Goal: Information Seeking & Learning: Learn about a topic

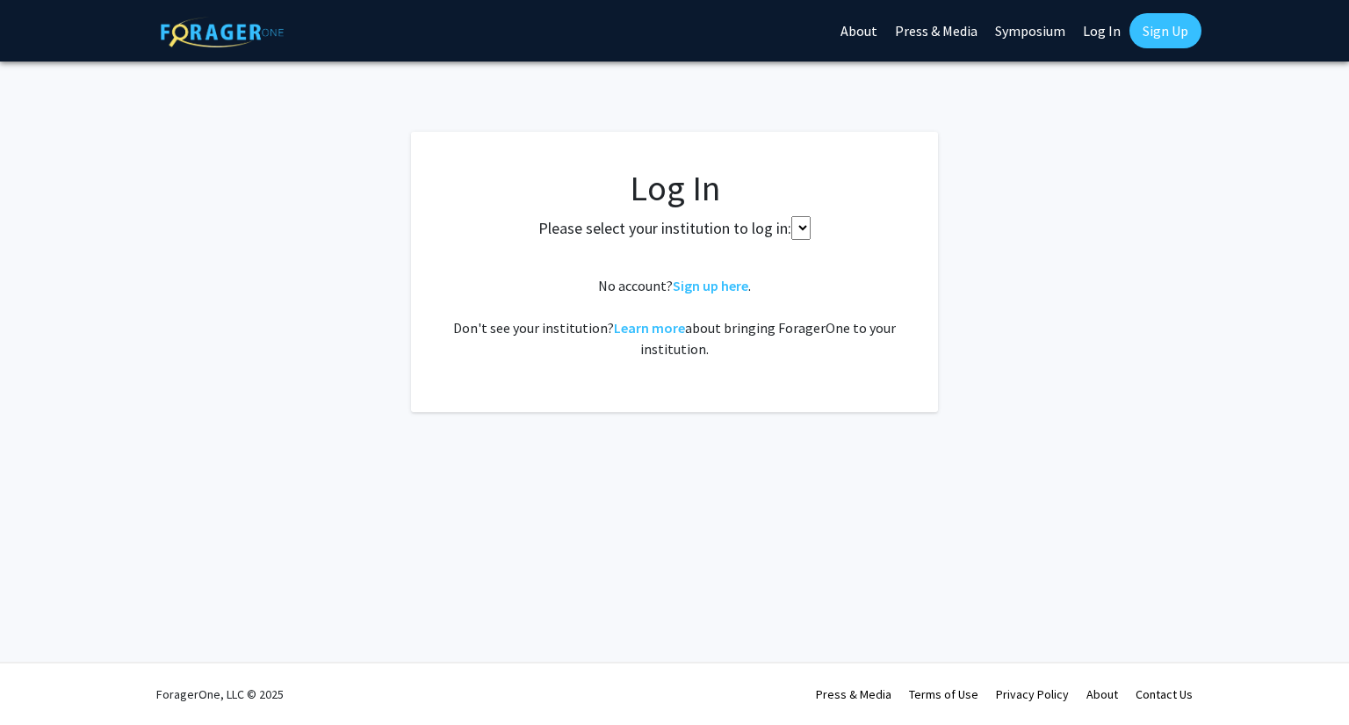
select select
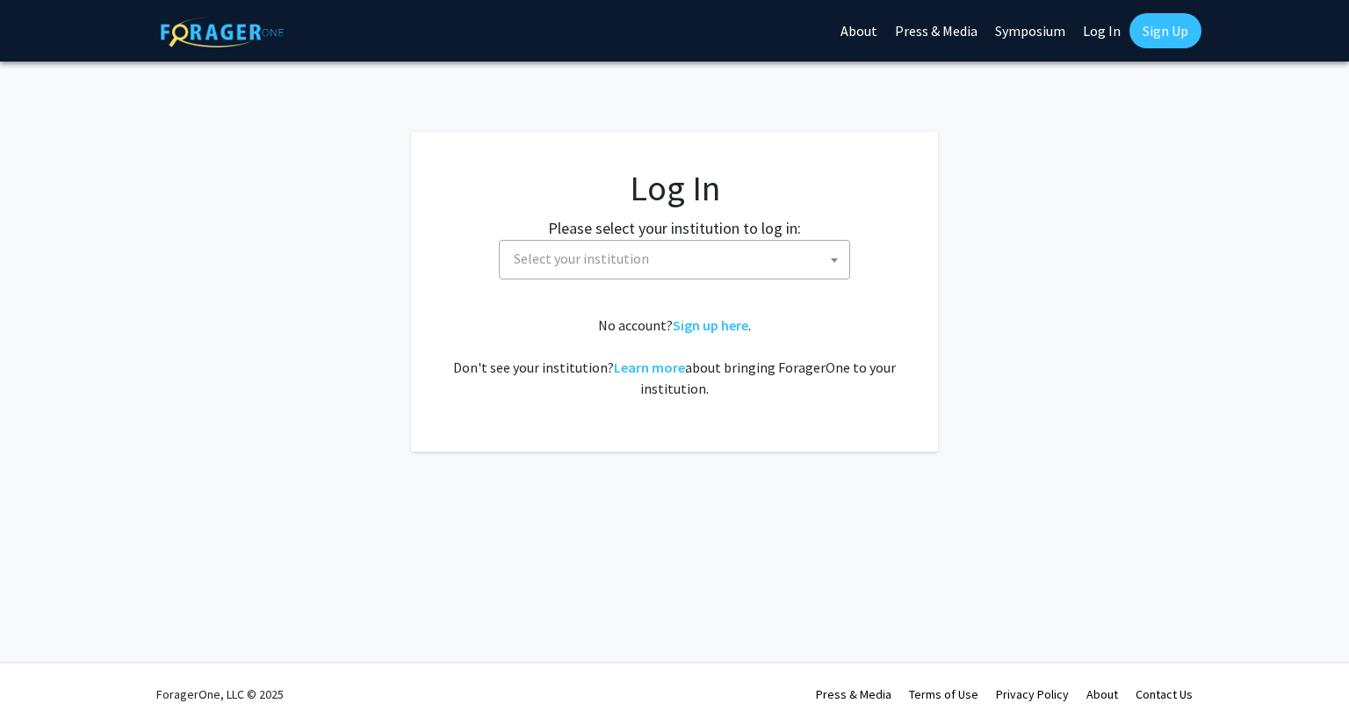
click at [697, 275] on span "Select your institution" at bounding box center [678, 259] width 343 height 36
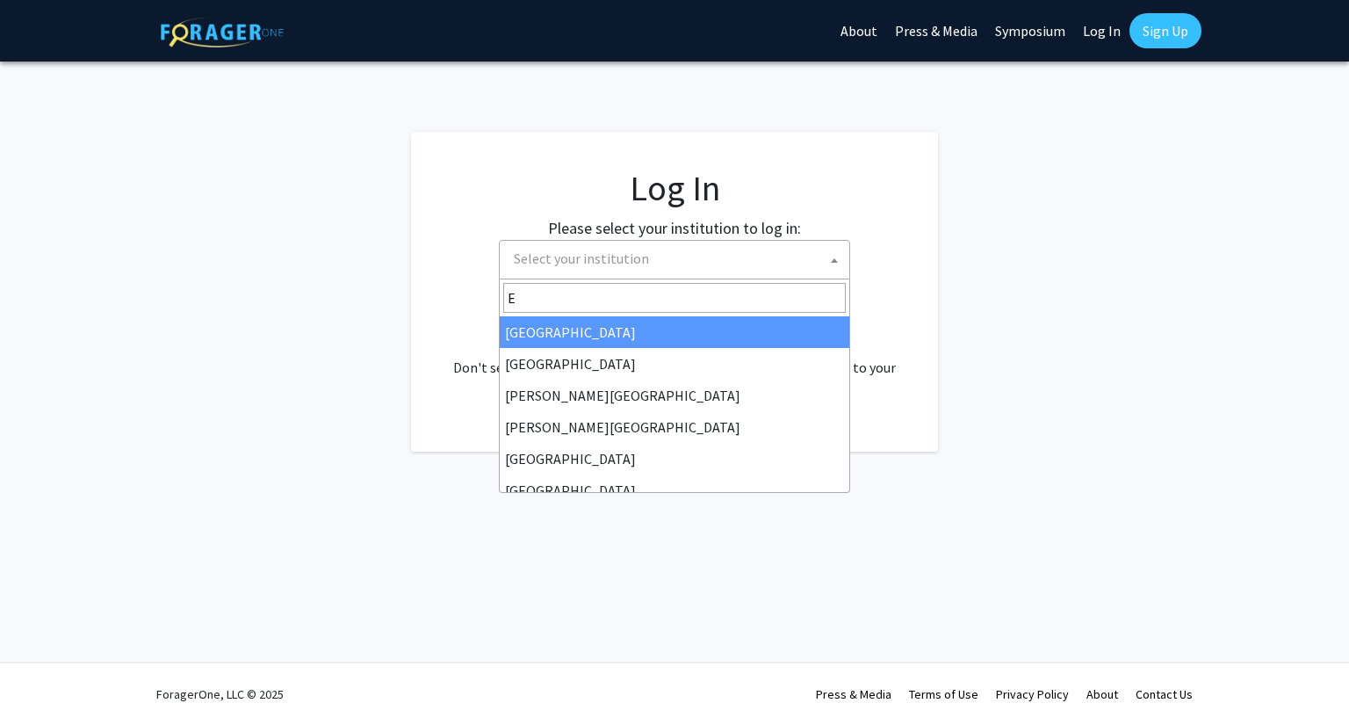
type input "EM"
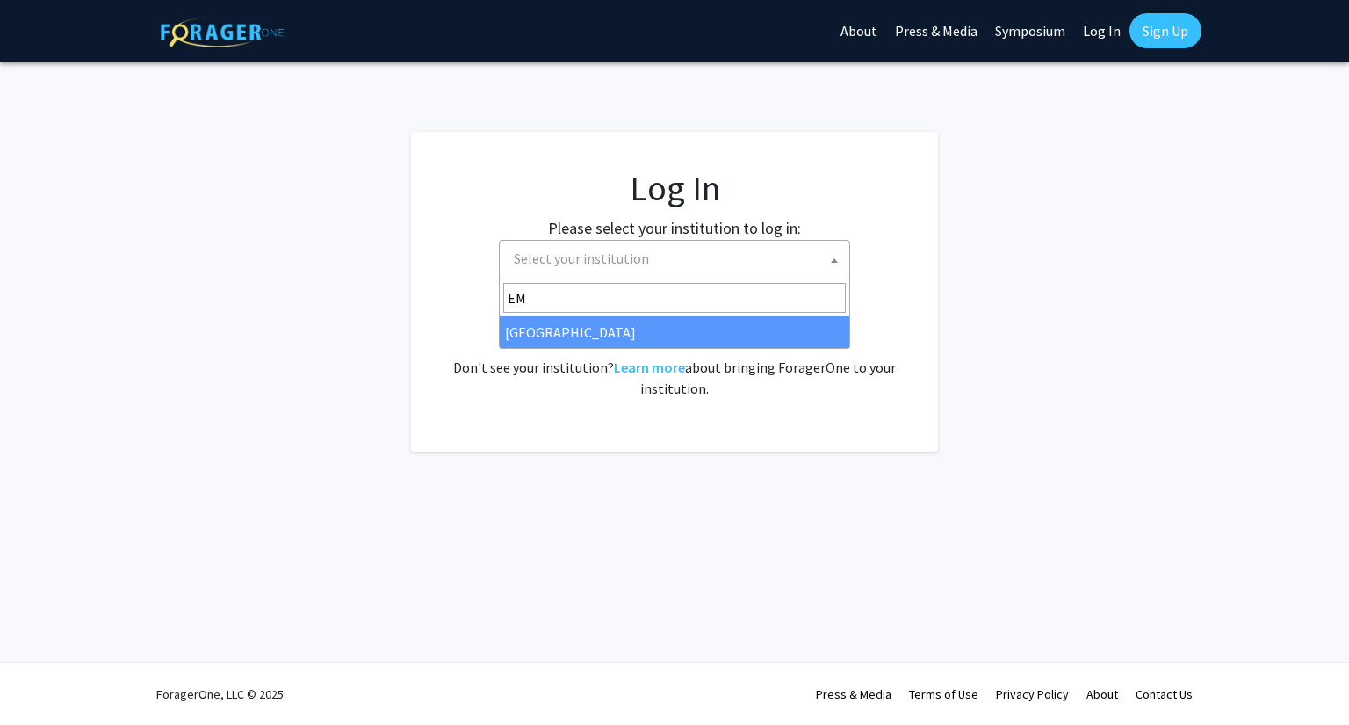
select select "12"
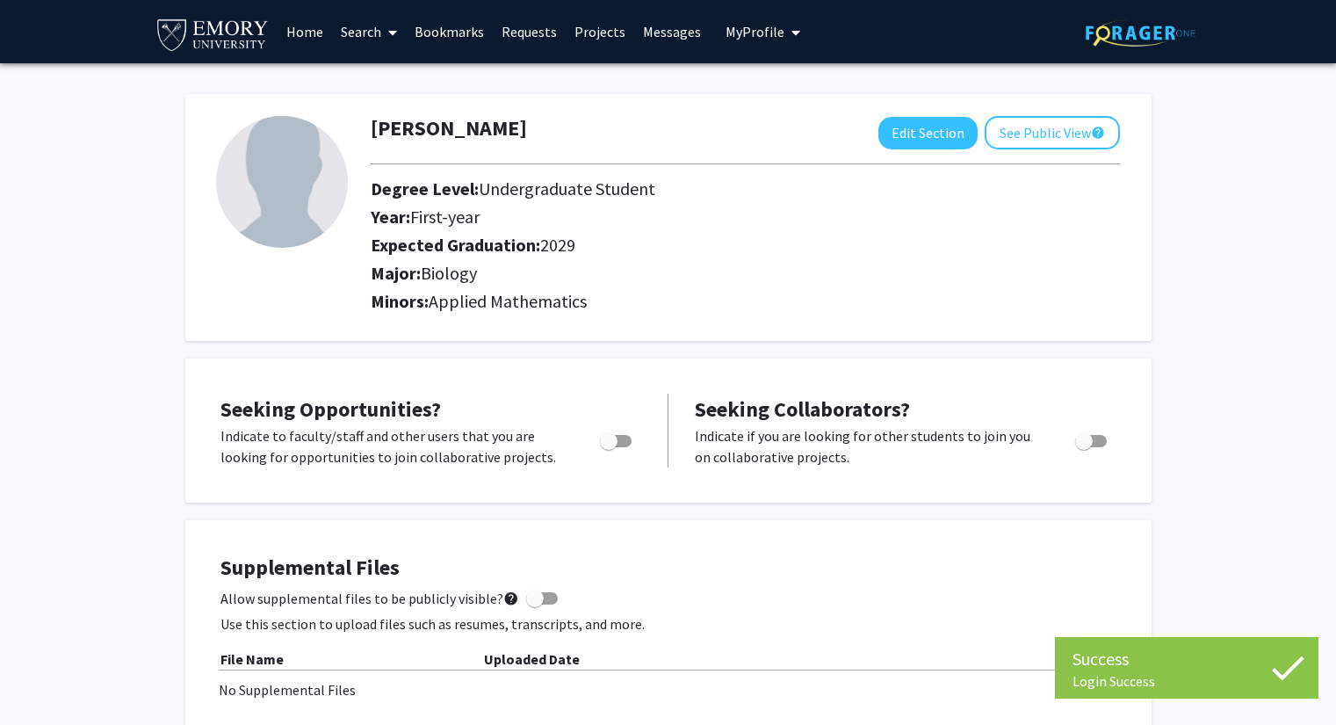
click at [464, 27] on link "Bookmarks" at bounding box center [449, 31] width 87 height 61
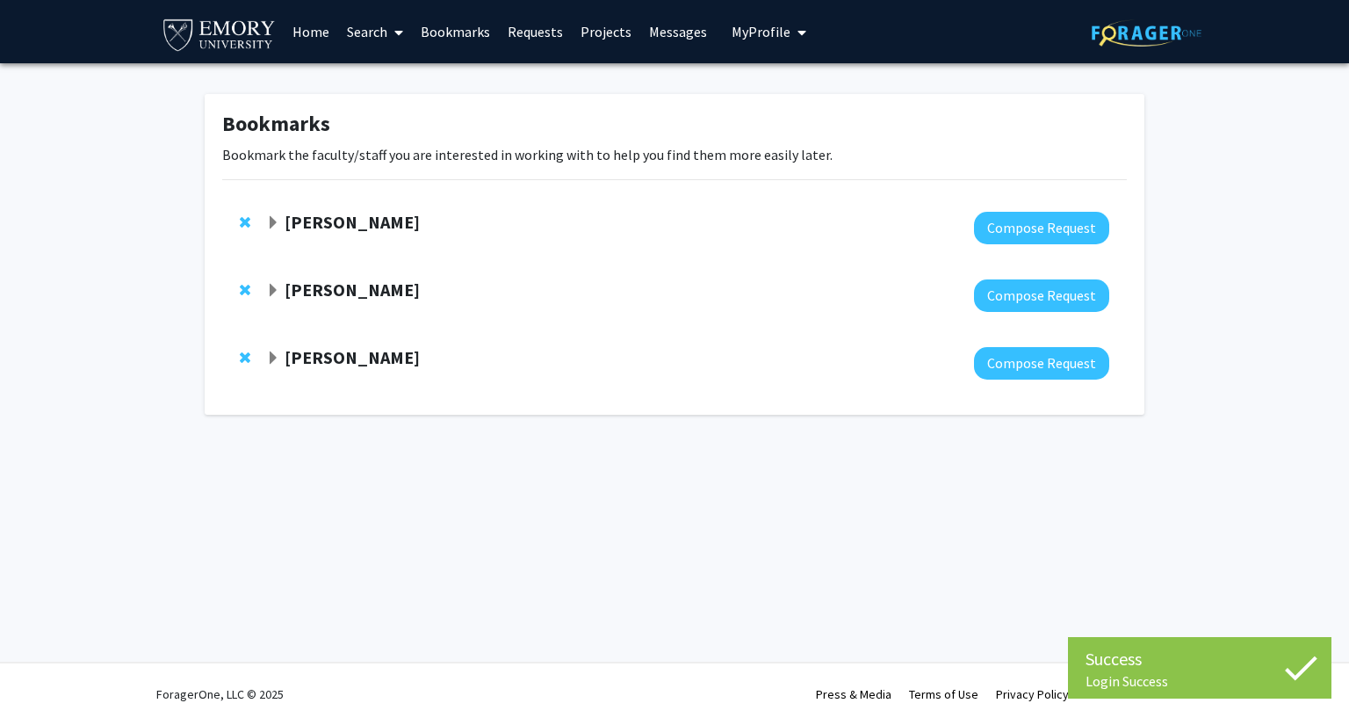
click at [353, 214] on strong "[PERSON_NAME]" at bounding box center [352, 222] width 135 height 22
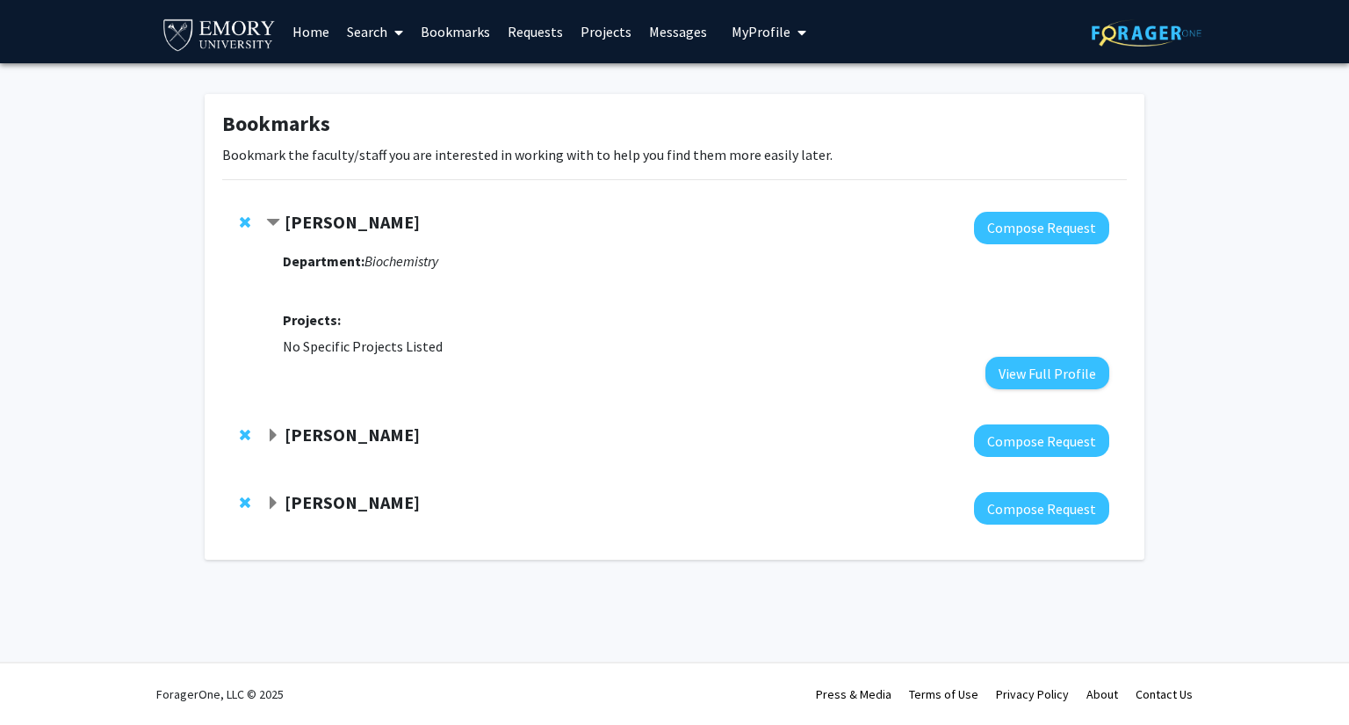
click at [350, 429] on strong "[PERSON_NAME]" at bounding box center [352, 434] width 135 height 22
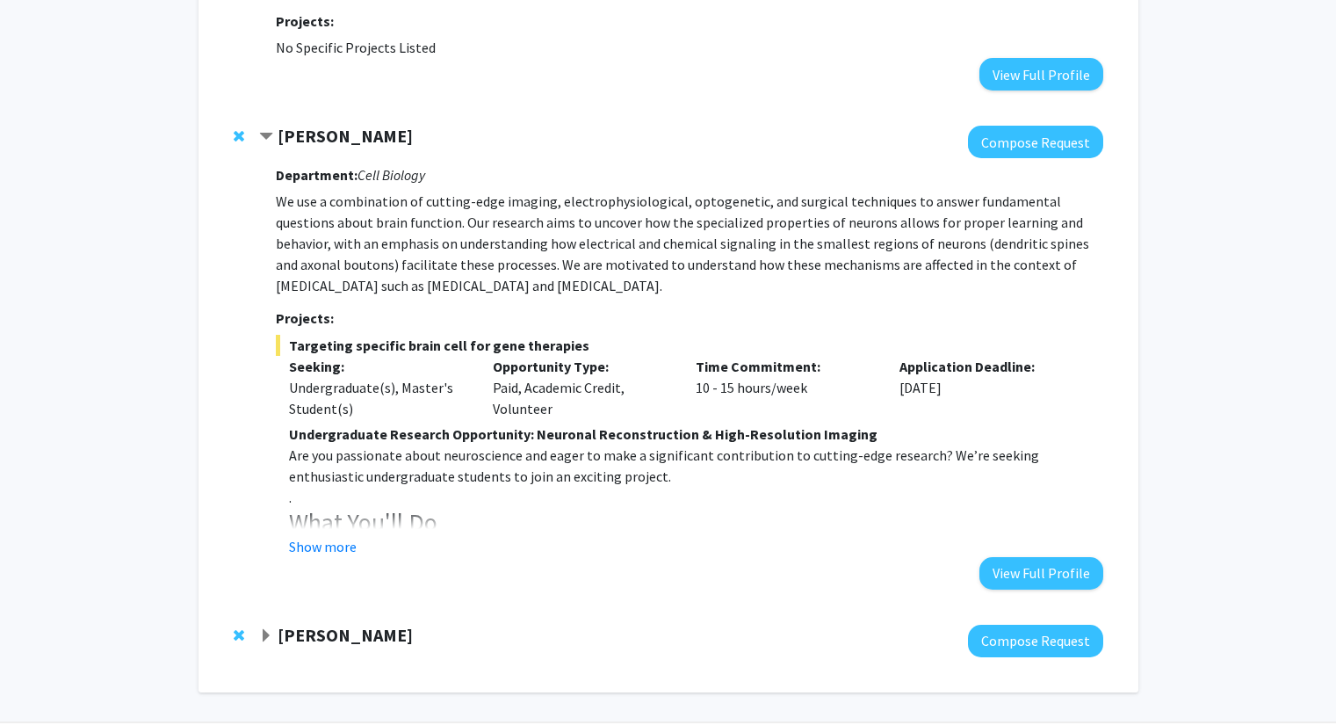
scroll to position [302, 0]
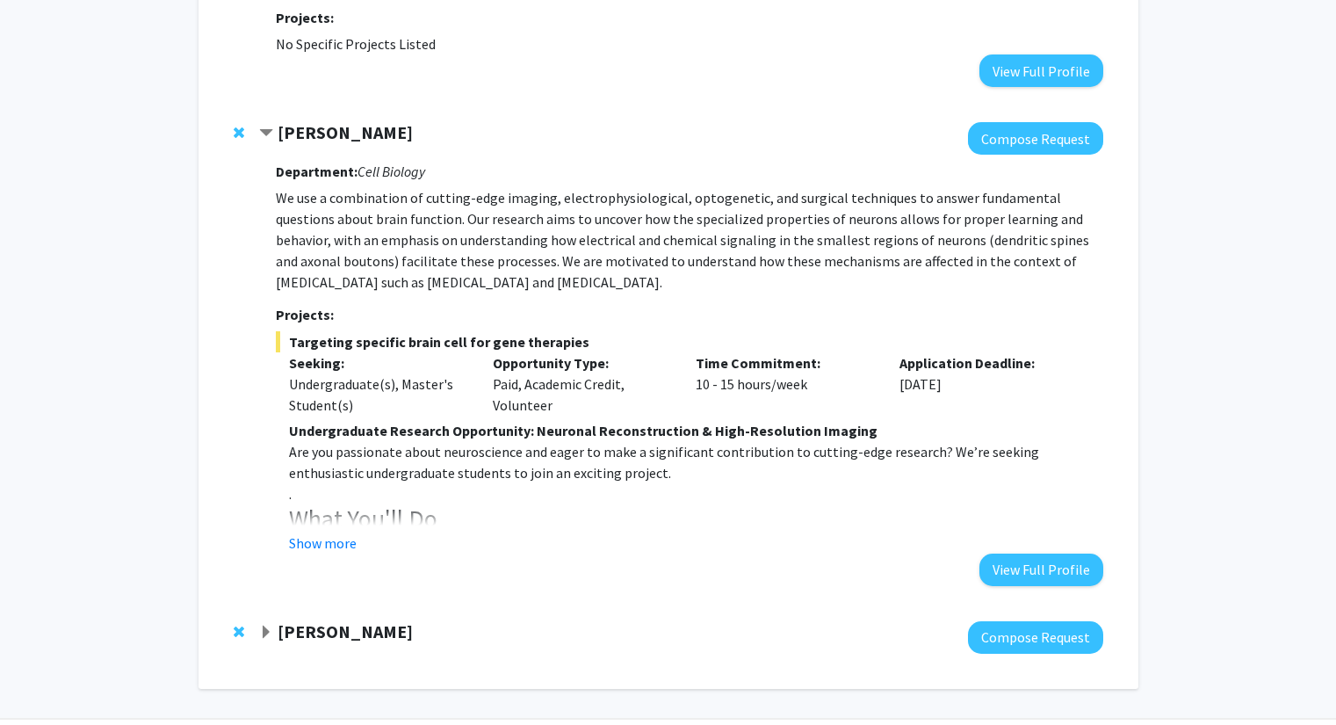
click at [361, 639] on strong "[PERSON_NAME]" at bounding box center [345, 631] width 135 height 22
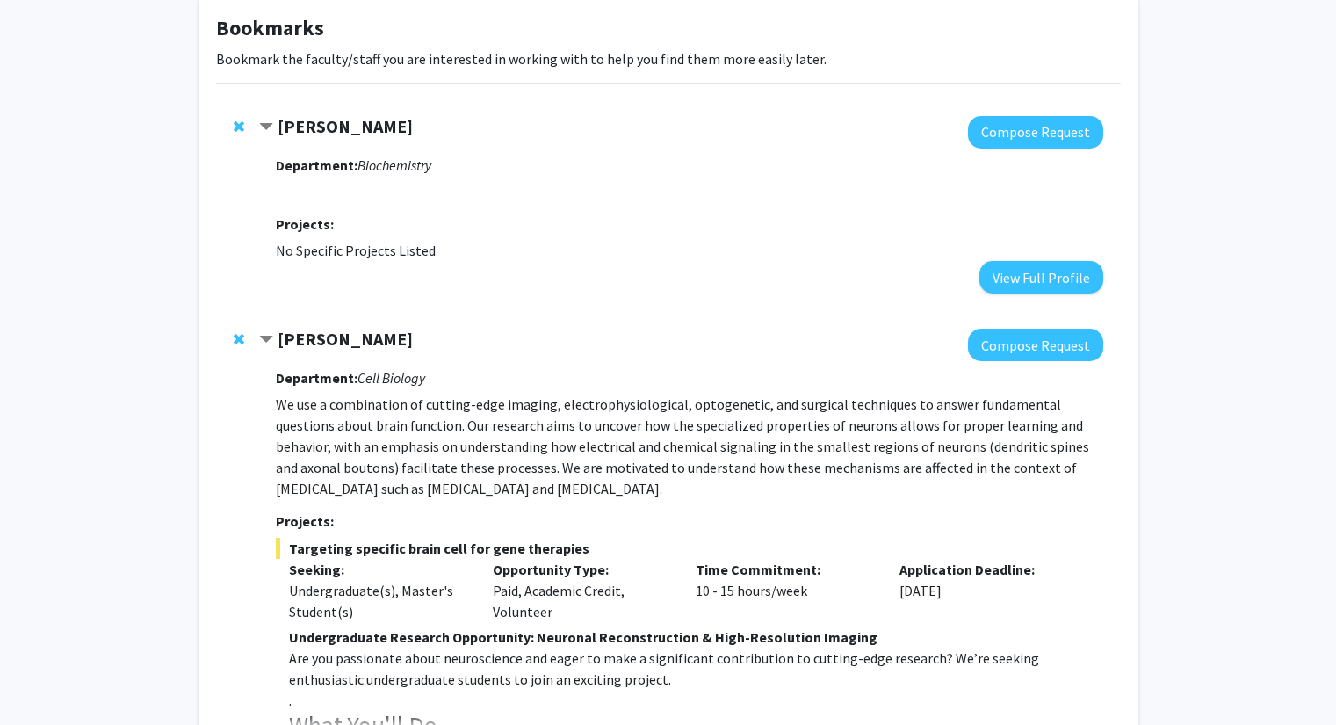
scroll to position [0, 0]
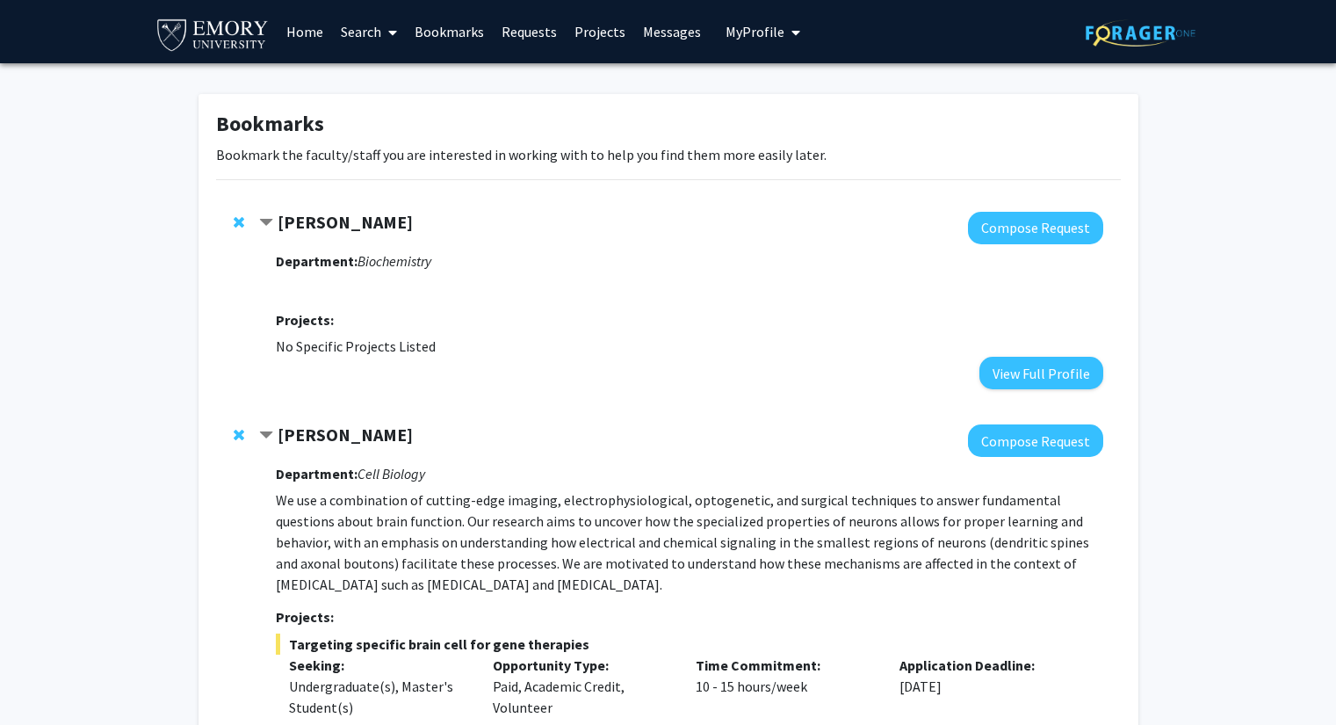
click at [307, 25] on link "Home" at bounding box center [305, 31] width 54 height 61
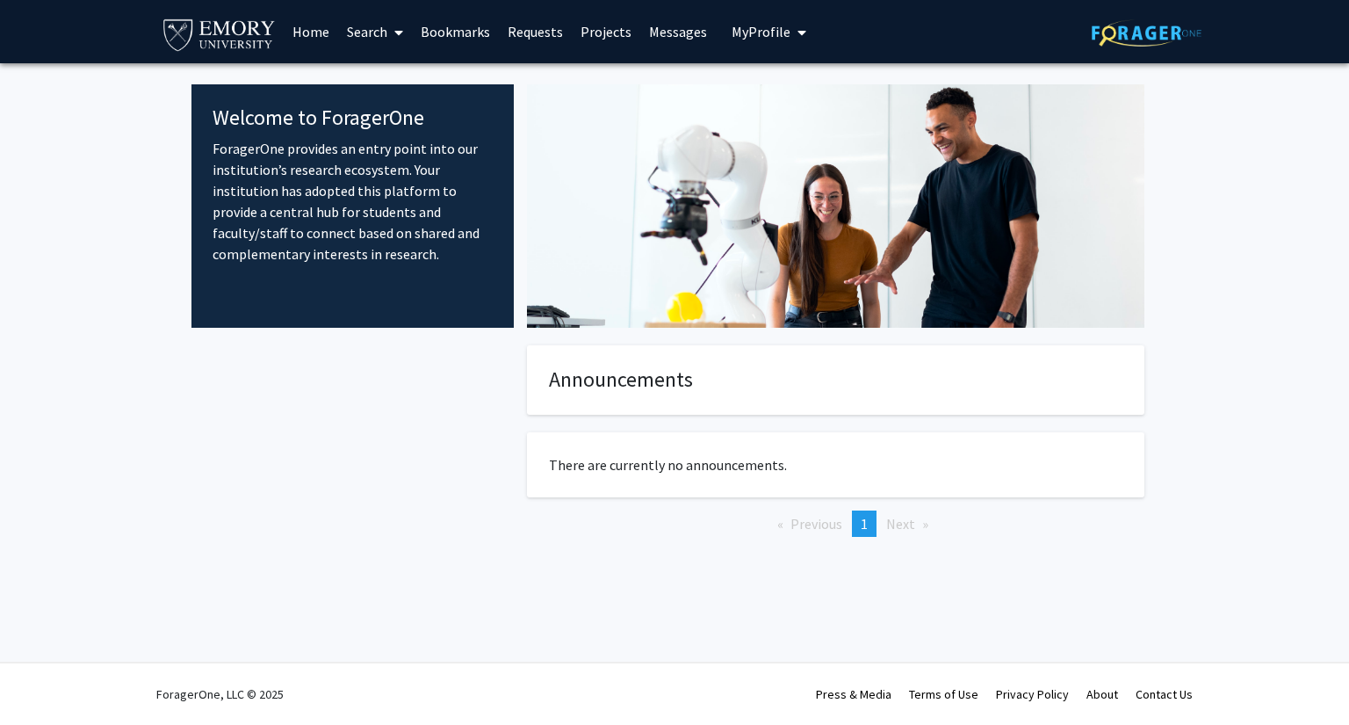
click at [380, 33] on link "Search" at bounding box center [375, 31] width 74 height 61
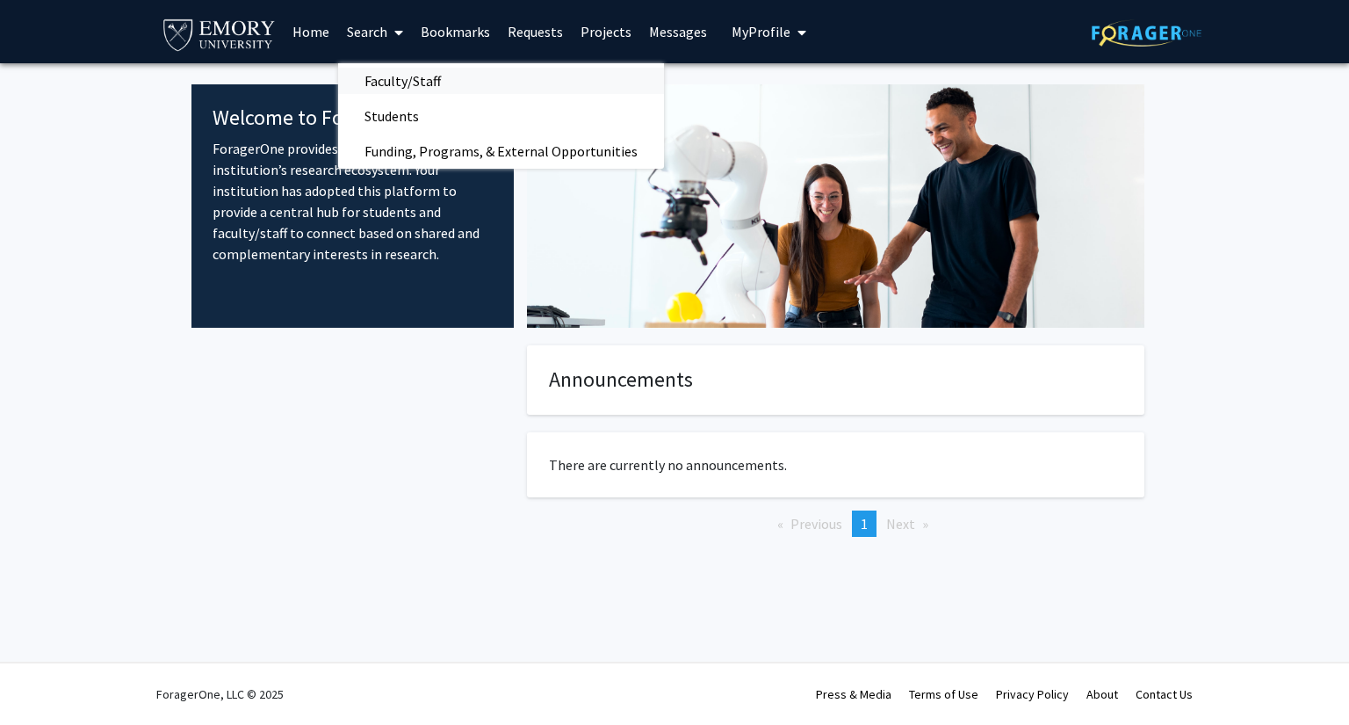
click at [401, 68] on span "Faculty/Staff" at bounding box center [402, 80] width 129 height 35
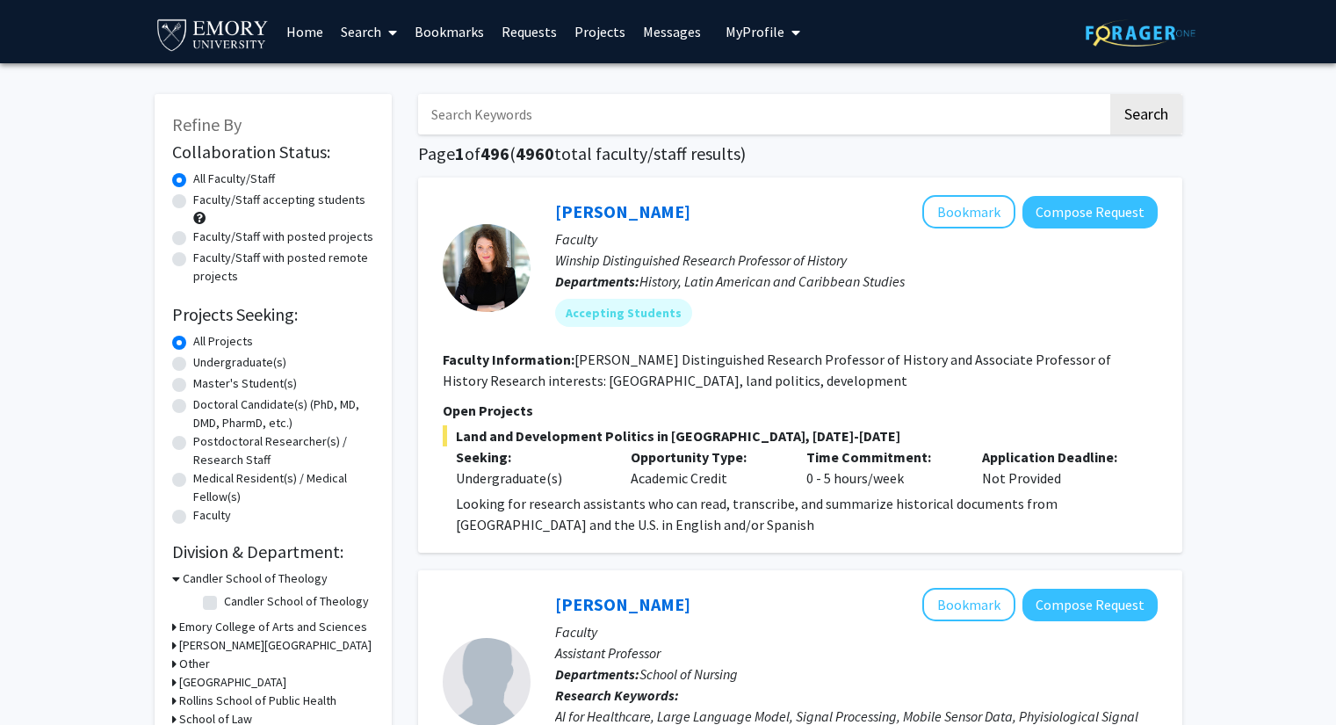
scroll to position [335, 0]
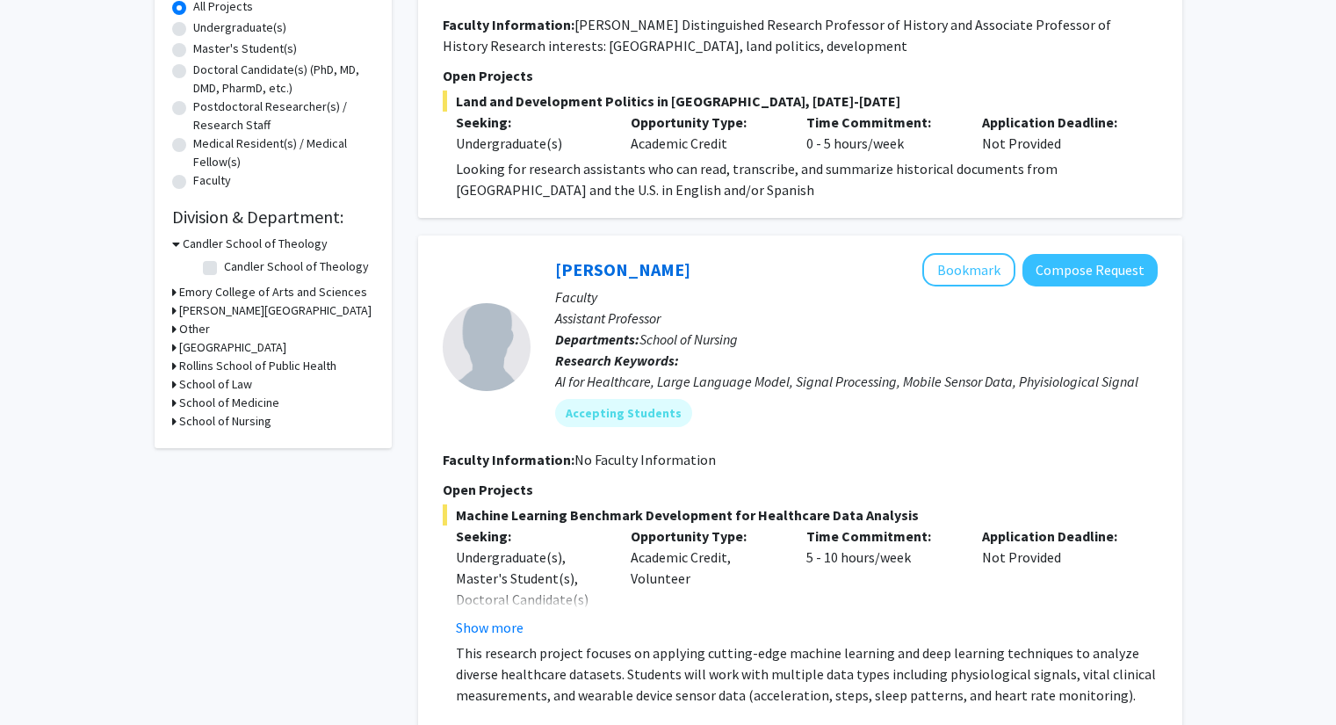
click at [230, 407] on h3 "School of Medicine" at bounding box center [229, 403] width 100 height 18
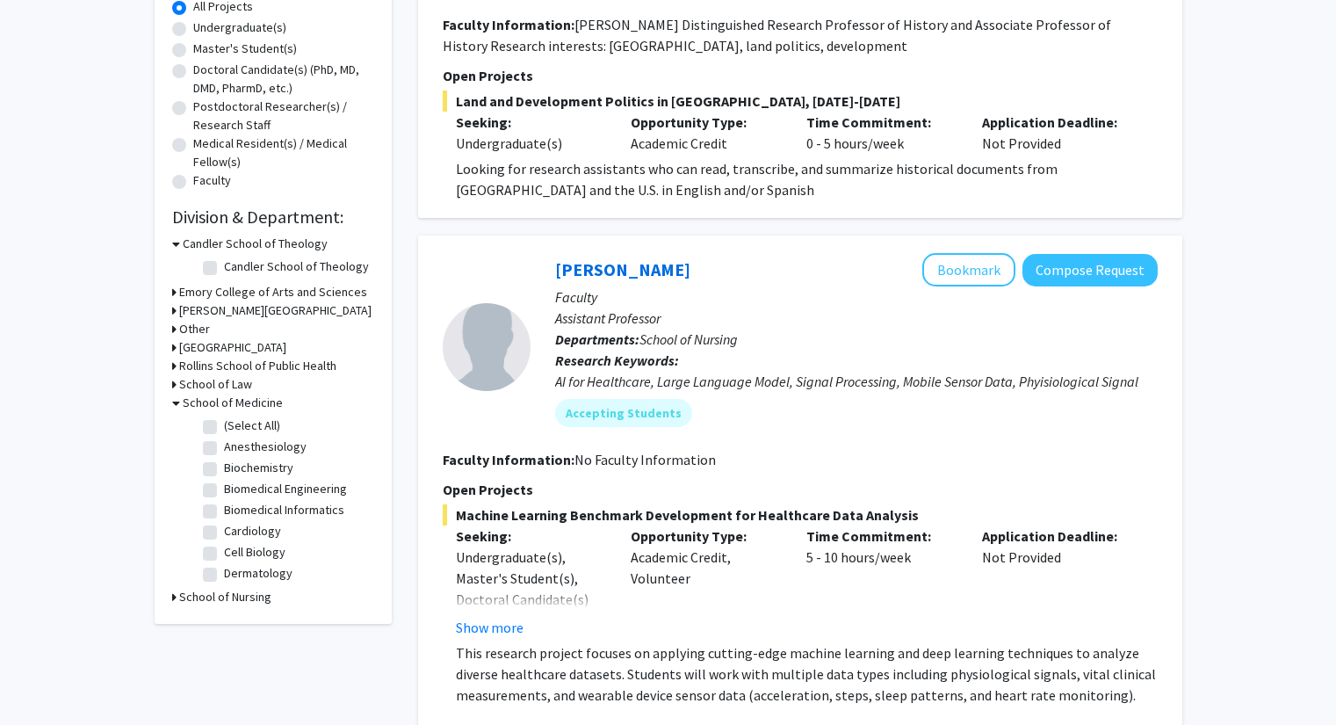
click at [224, 423] on label "(Select All)" at bounding box center [252, 425] width 56 height 18
click at [224, 423] on input "(Select All)" at bounding box center [229, 421] width 11 height 11
checkbox input "true"
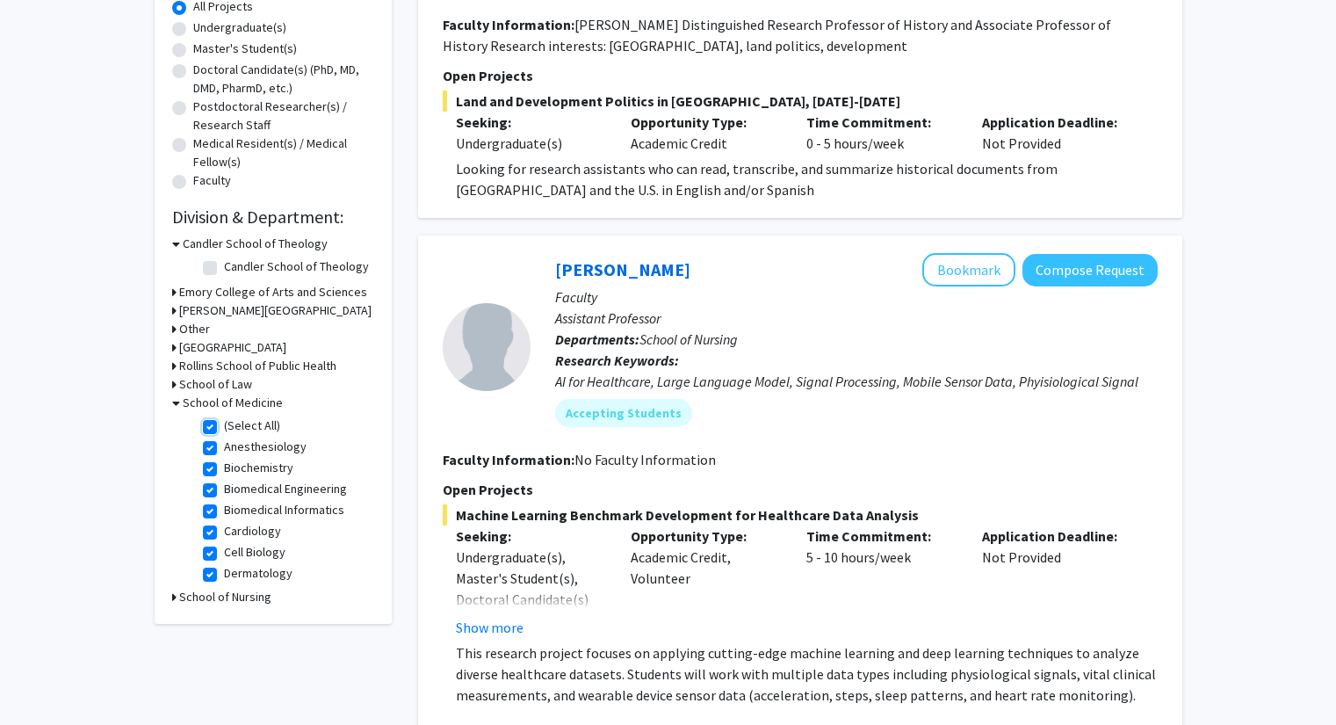
checkbox input "true"
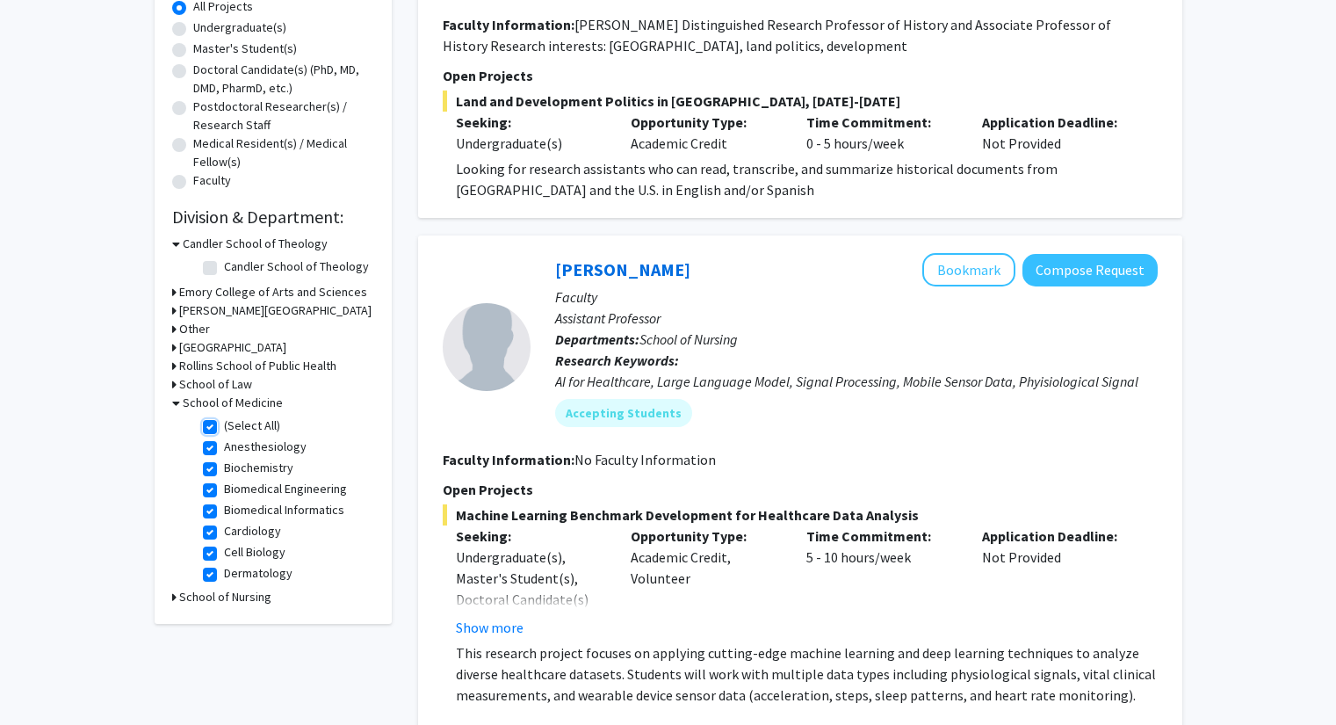
checkbox input "true"
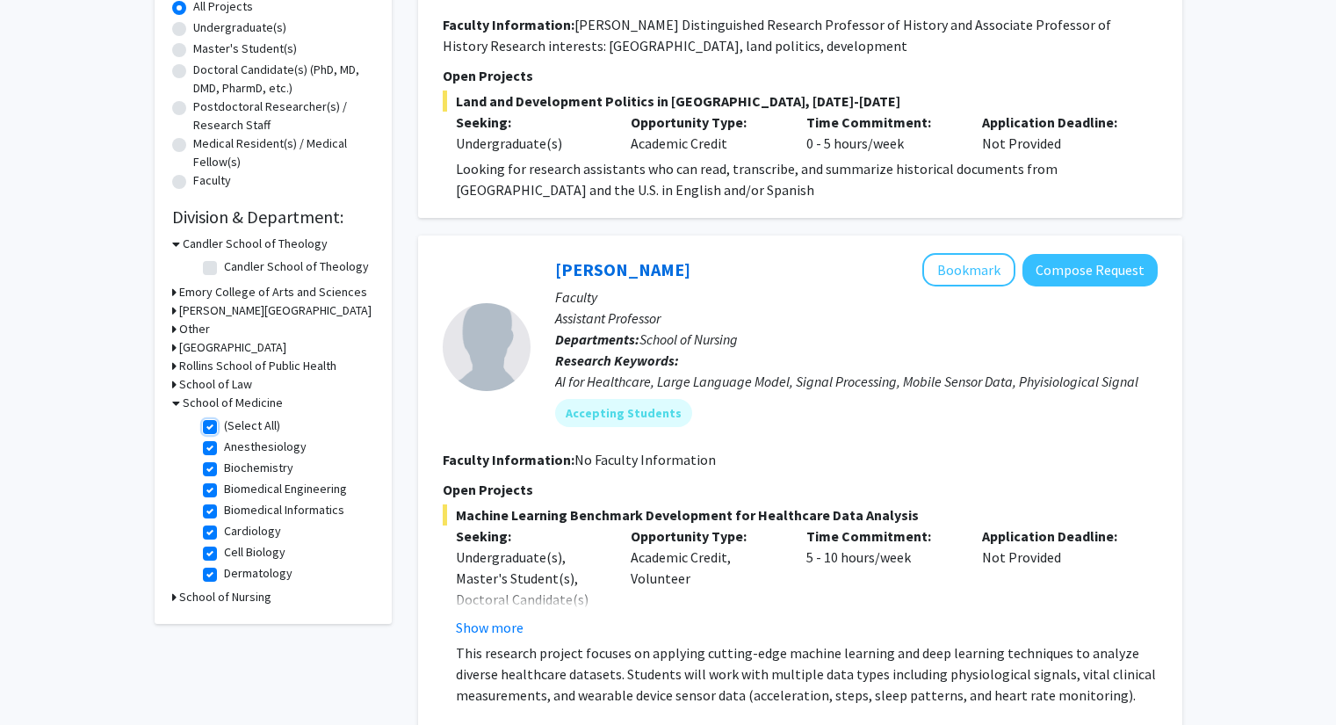
checkbox input "true"
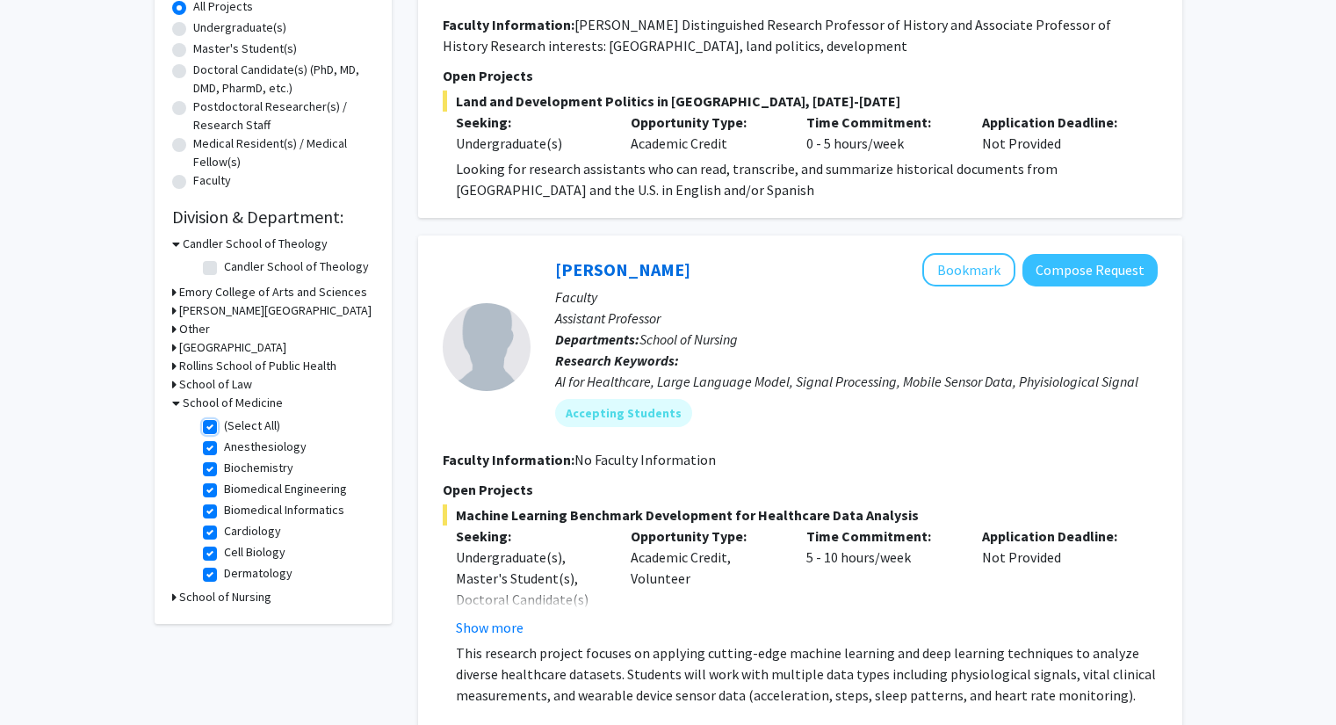
checkbox input "true"
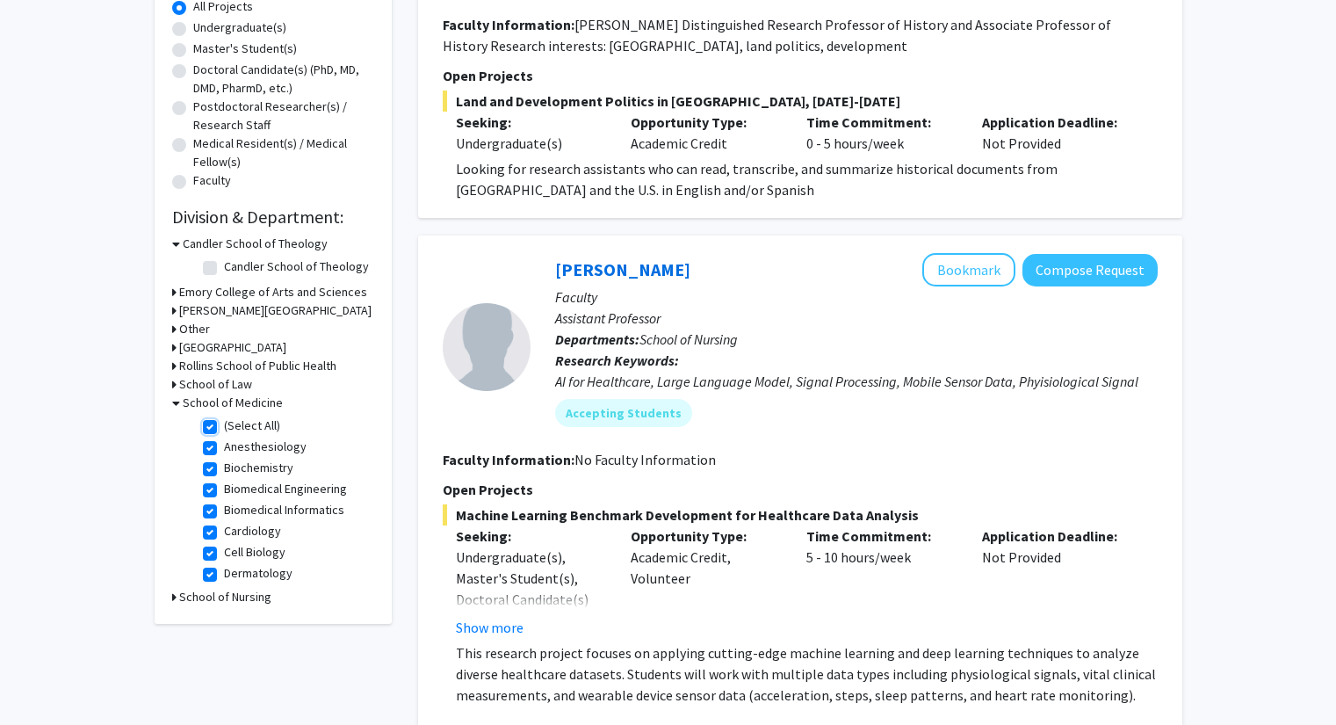
checkbox input "true"
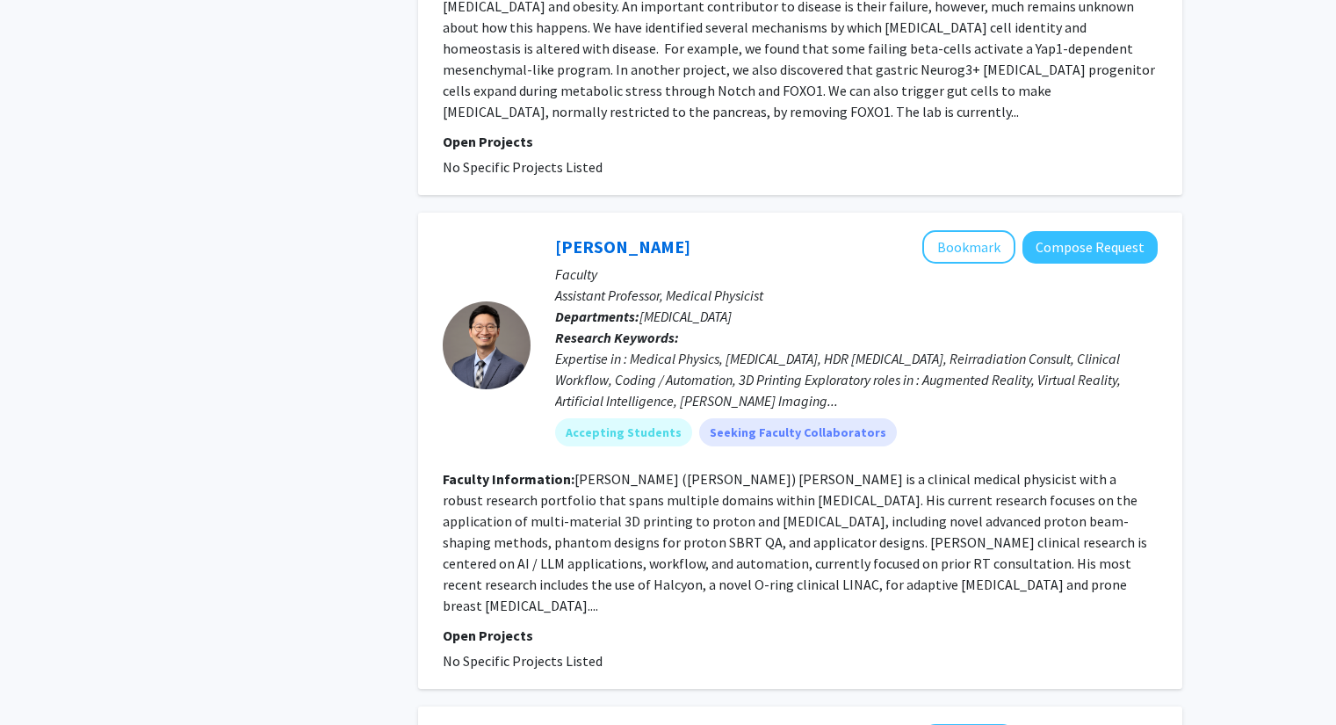
scroll to position [1282, 0]
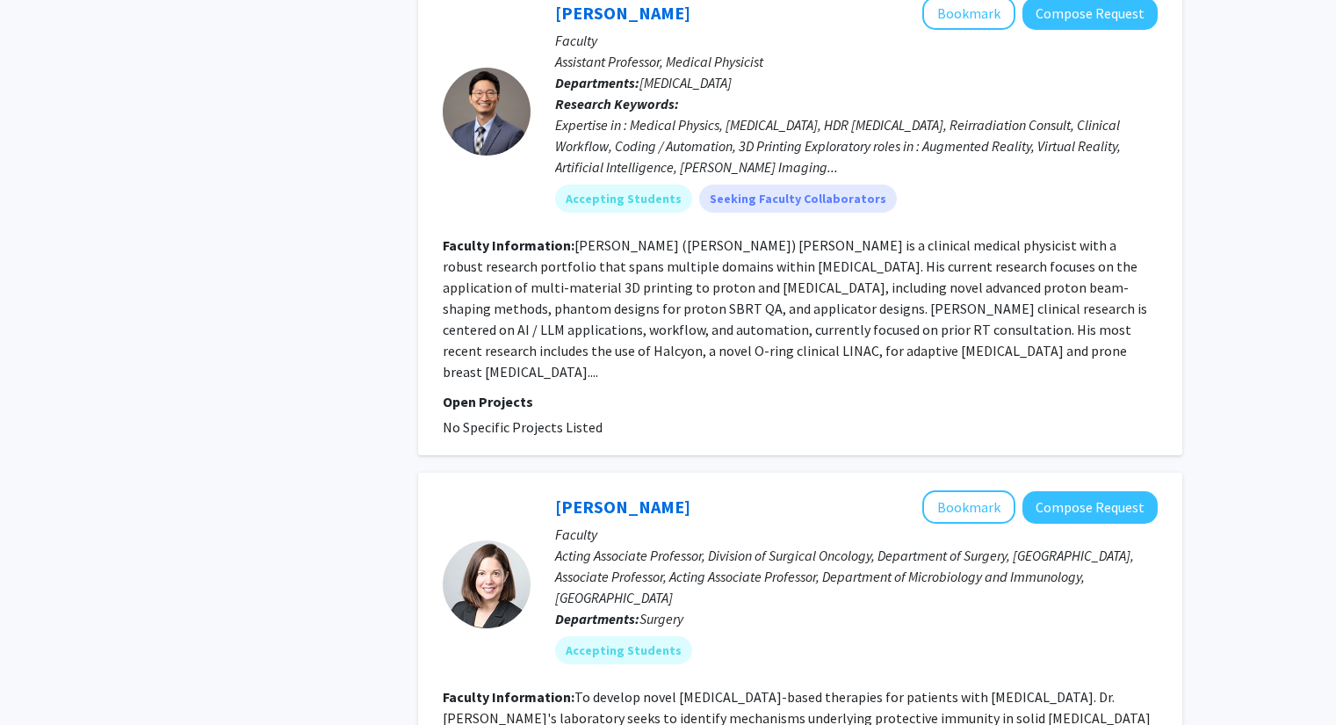
drag, startPoint x: 575, startPoint y: 452, endPoint x: 750, endPoint y: 587, distance: 220.5
click at [750, 629] on fg-user-badges "Accepting Students" at bounding box center [856, 646] width 603 height 35
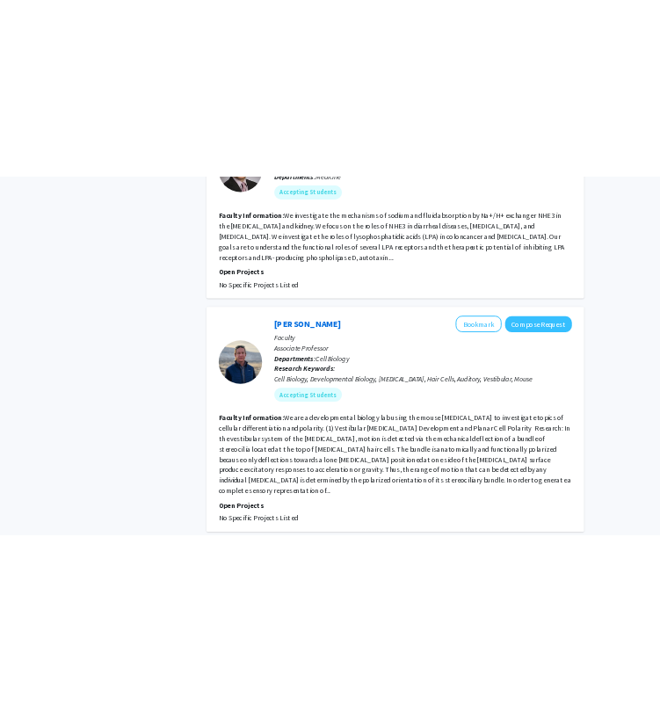
scroll to position [2572, 0]
